Goal: Find specific page/section: Find specific page/section

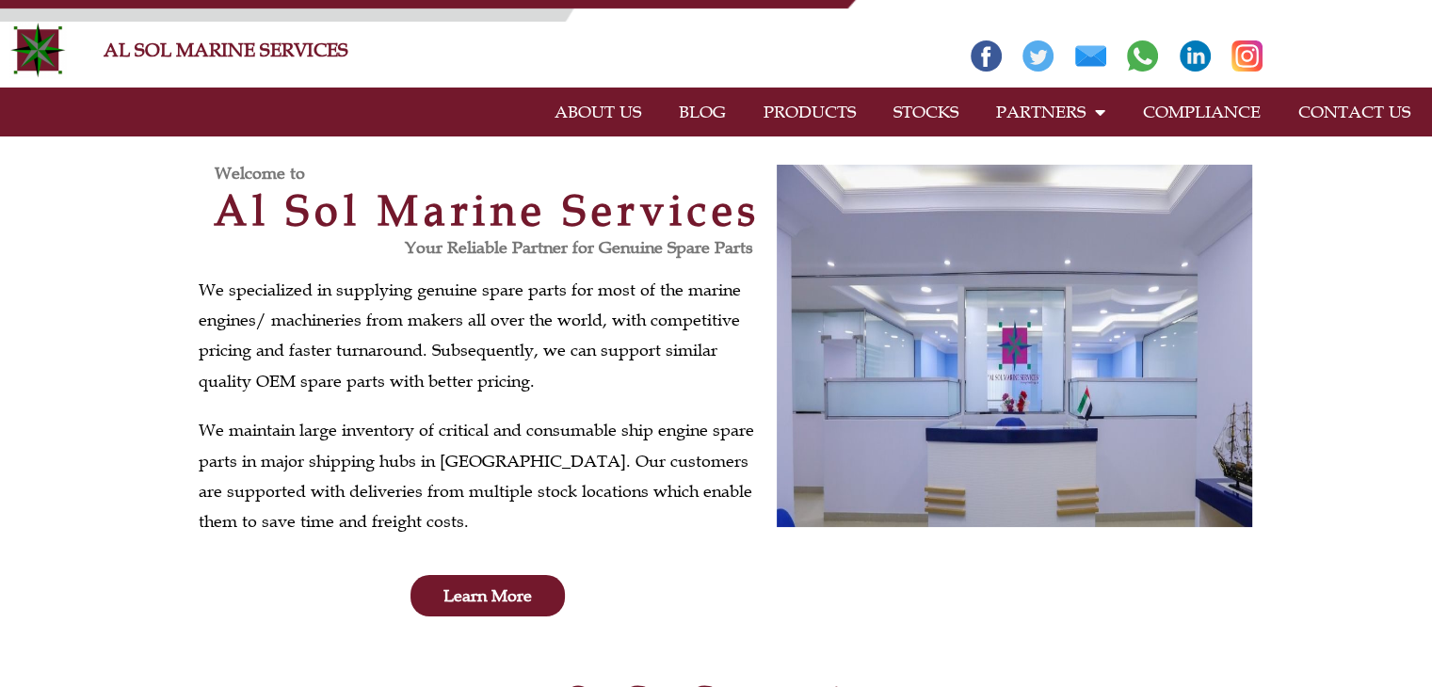
click at [919, 113] on link "STOCKS" at bounding box center [926, 111] width 103 height 43
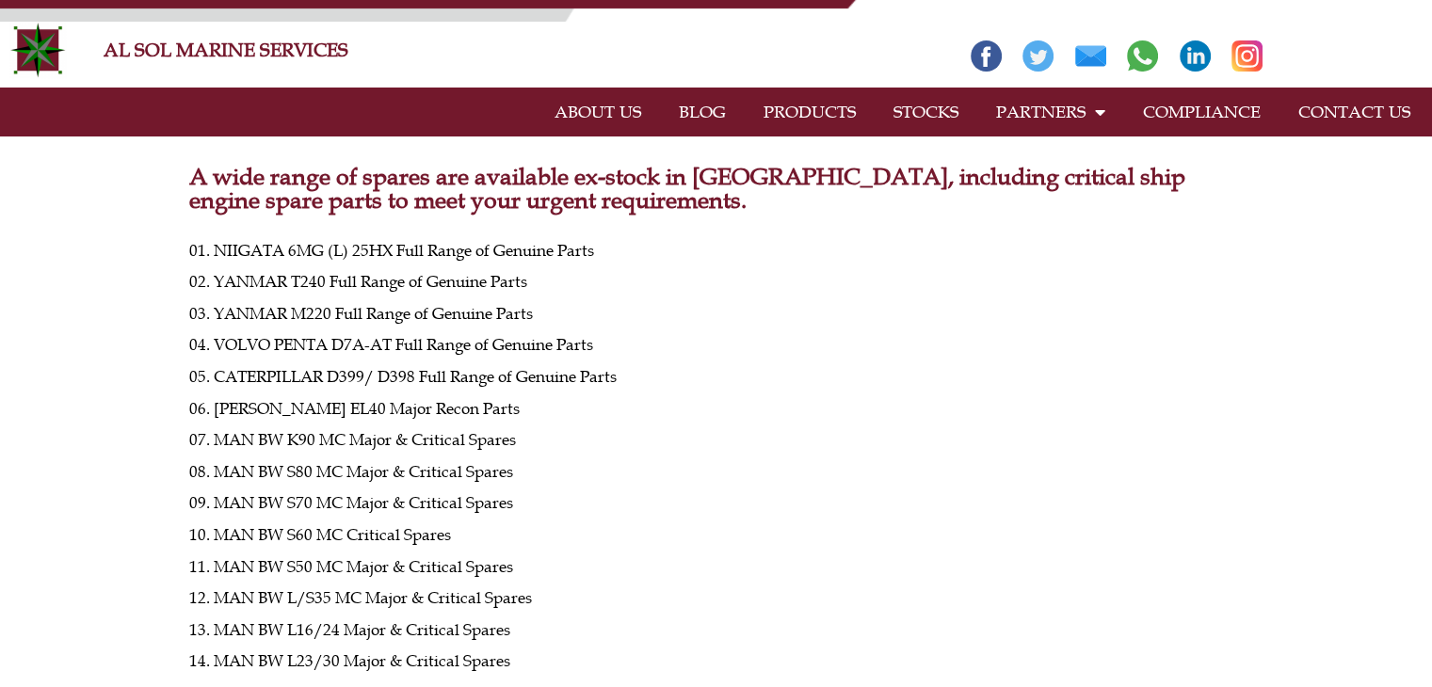
click at [1365, 112] on link "CONTACT US" at bounding box center [1355, 111] width 150 height 43
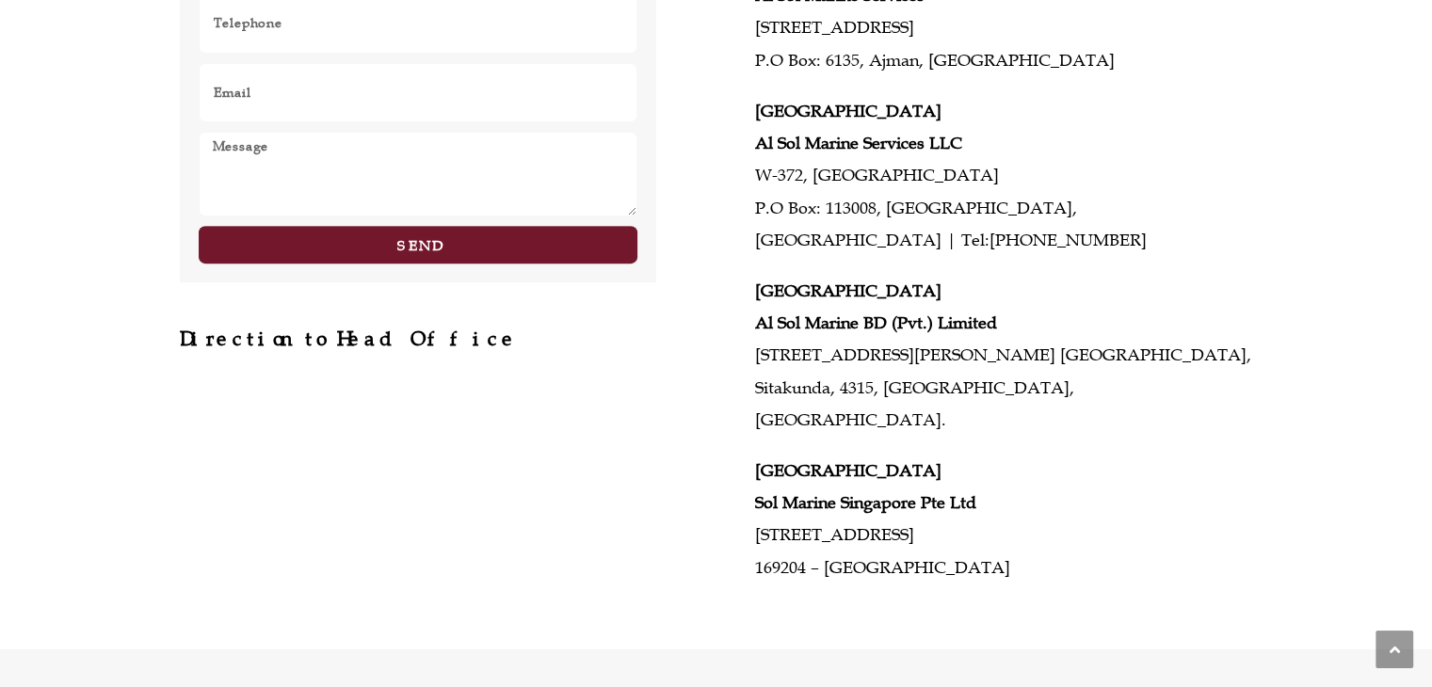
scroll to position [689, 0]
